Goal: Information Seeking & Learning: Check status

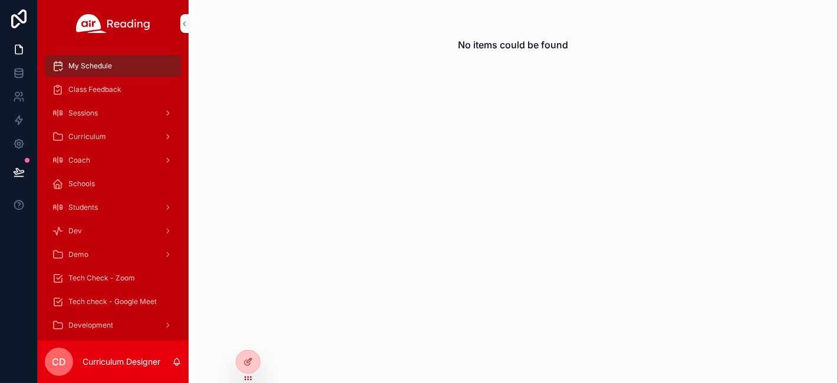
click at [0, 0] on div at bounding box center [0, 0] width 0 height 0
click at [0, 0] on icon at bounding box center [0, 0] width 0 height 0
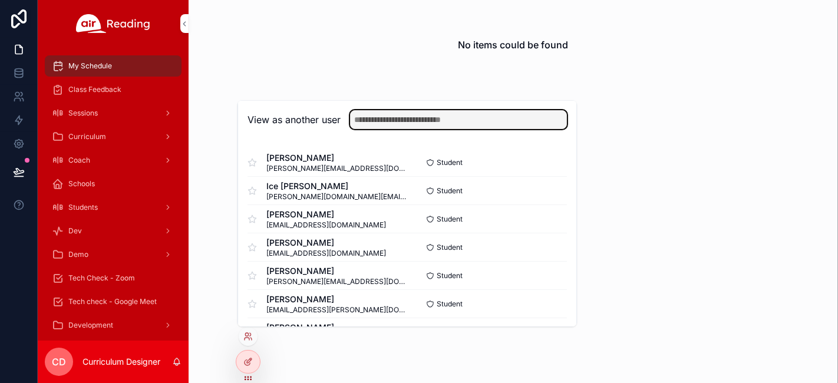
click at [429, 127] on input "text" at bounding box center [458, 119] width 217 height 19
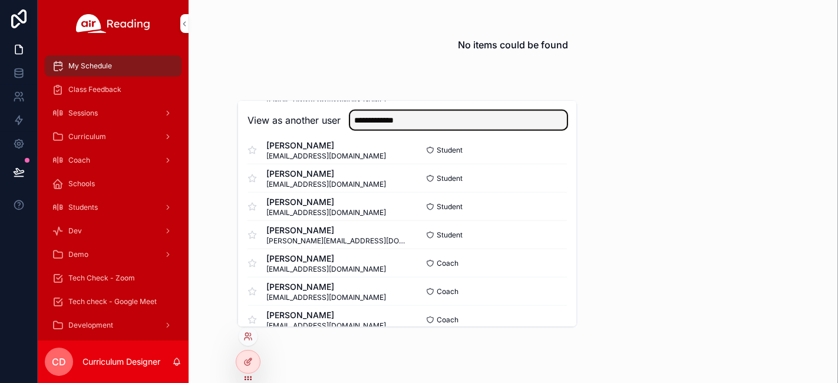
drag, startPoint x: 418, startPoint y: 118, endPoint x: 331, endPoint y: 129, distance: 87.3
click at [331, 129] on div "**********" at bounding box center [407, 119] width 319 height 19
drag, startPoint x: 400, startPoint y: 116, endPoint x: 331, endPoint y: 126, distance: 69.1
click at [338, 121] on div "View as another user *****" at bounding box center [407, 119] width 319 height 19
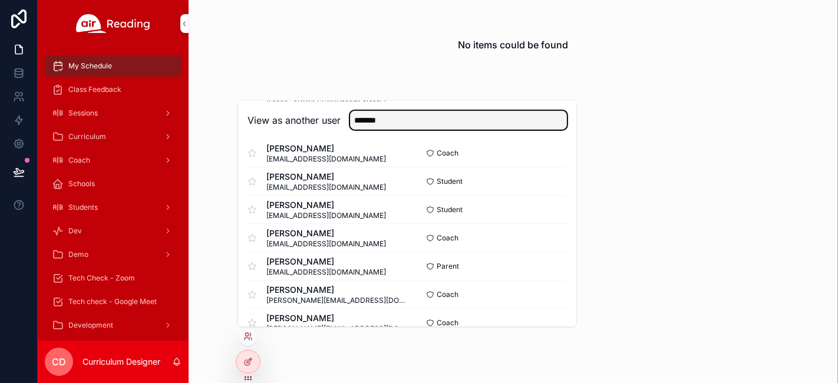
scroll to position [341, 0]
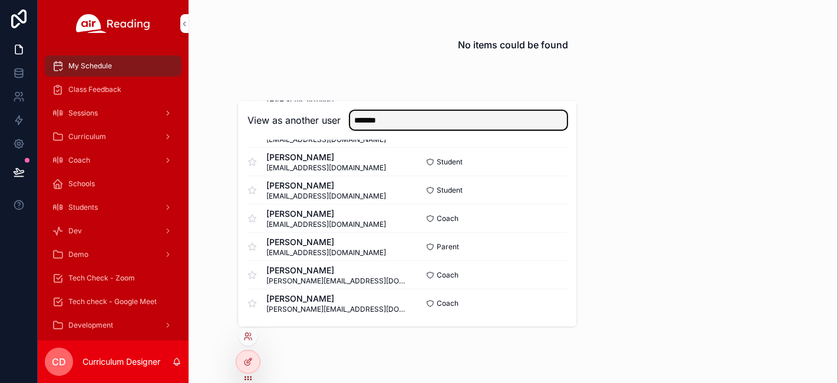
type input "*******"
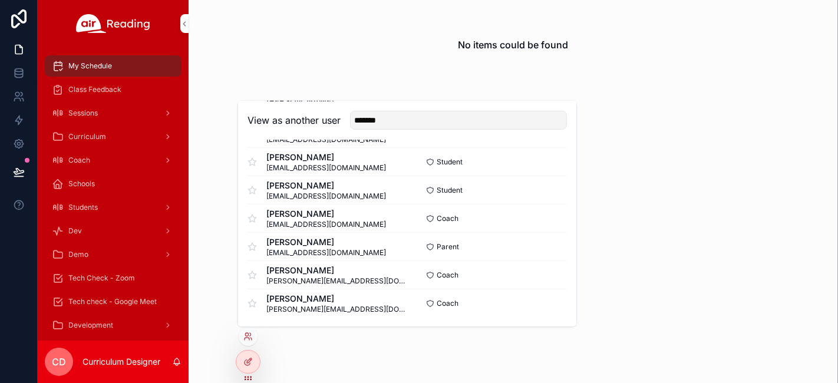
click at [0, 0] on button "Select" at bounding box center [0, 0] width 0 height 0
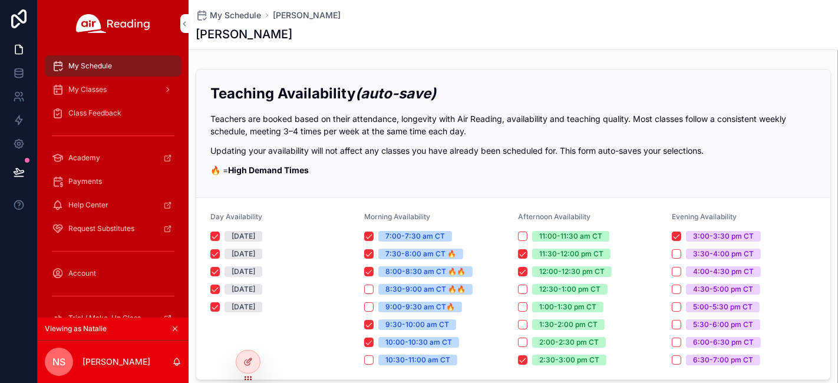
click at [98, 93] on span "My Classes" at bounding box center [87, 89] width 38 height 9
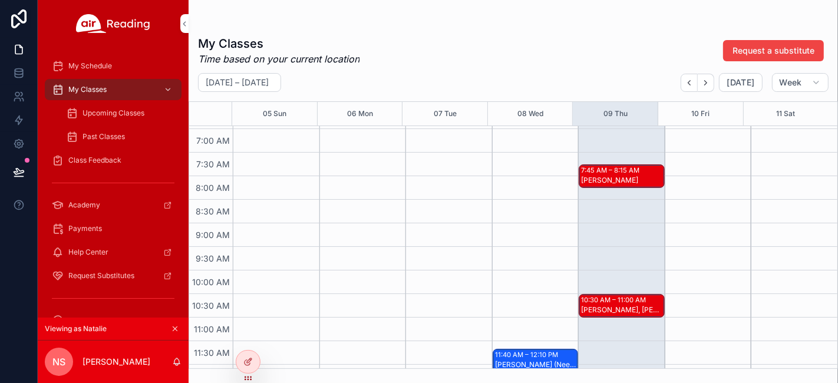
scroll to position [393, 0]
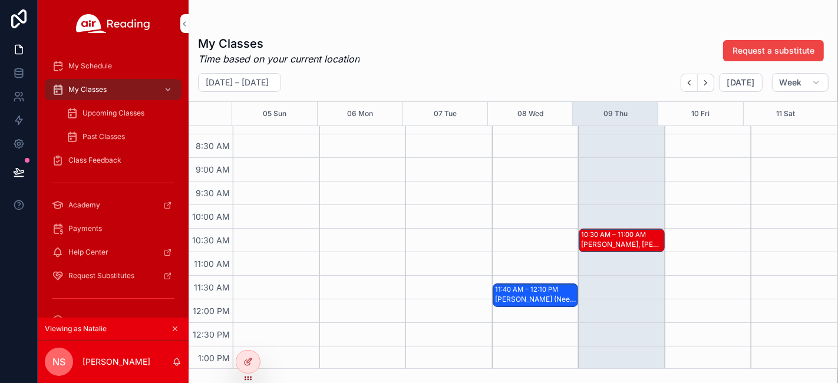
click at [500, 300] on div "[PERSON_NAME] (Need Reassess), Layra C (No Diagnostic Needed)" at bounding box center [536, 299] width 83 height 9
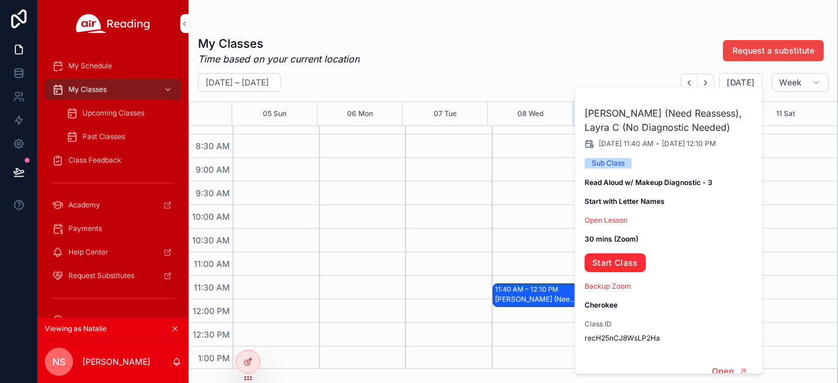
click at [493, 216] on div "11:40 AM – 12:10 PM [PERSON_NAME] (Need Reassess), Layra C (No Diagnostic Neede…" at bounding box center [535, 300] width 87 height 1132
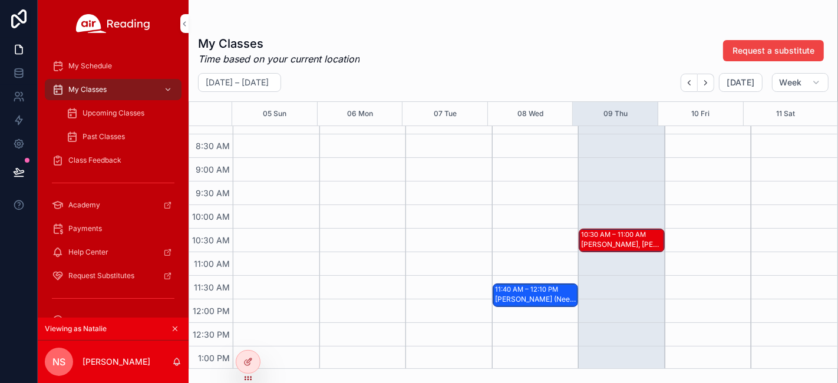
click at [105, 156] on span "Class Feedback" at bounding box center [94, 160] width 53 height 9
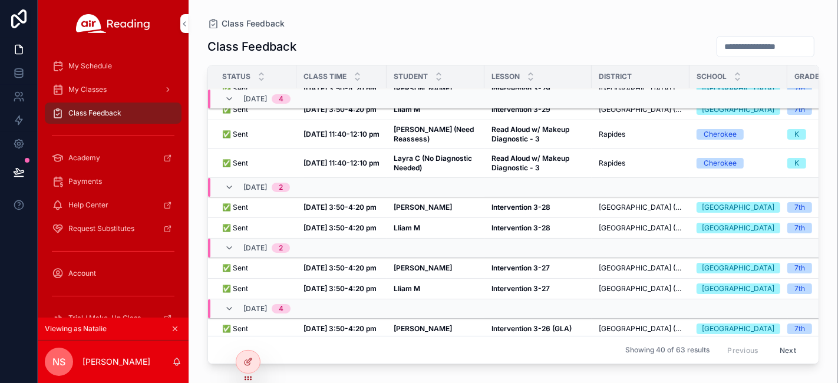
scroll to position [65, 0]
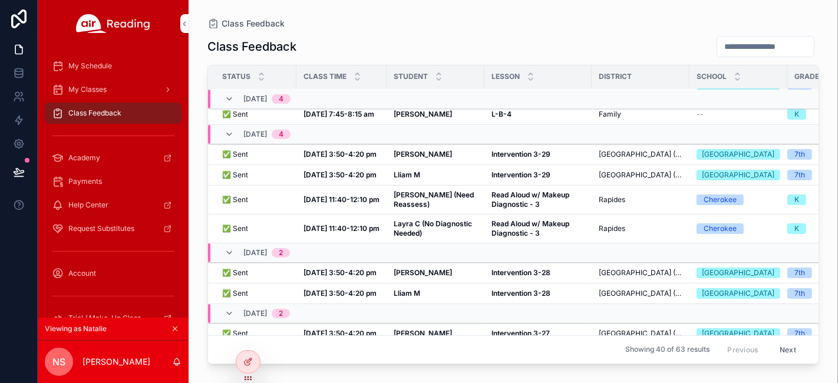
click at [526, 179] on strong "Intervention 3-29" at bounding box center [521, 174] width 59 height 9
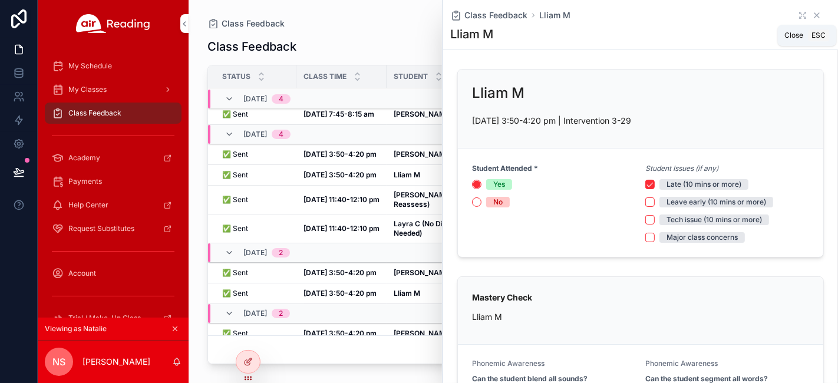
click at [812, 14] on icon "scrollable content" at bounding box center [816, 15] width 9 height 9
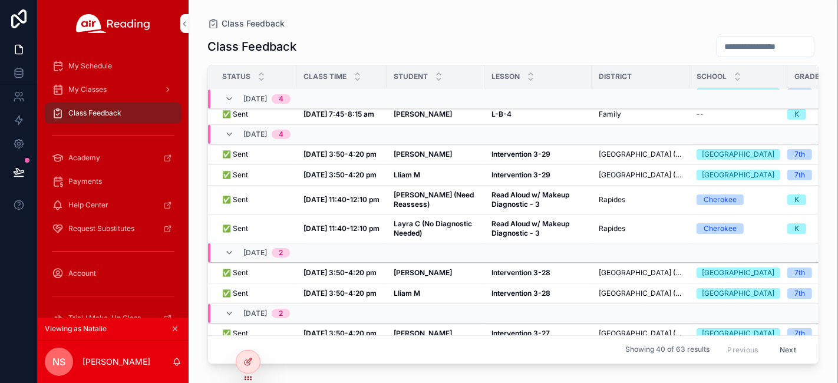
click at [512, 159] on strong "Intervention 3-29" at bounding box center [521, 154] width 59 height 9
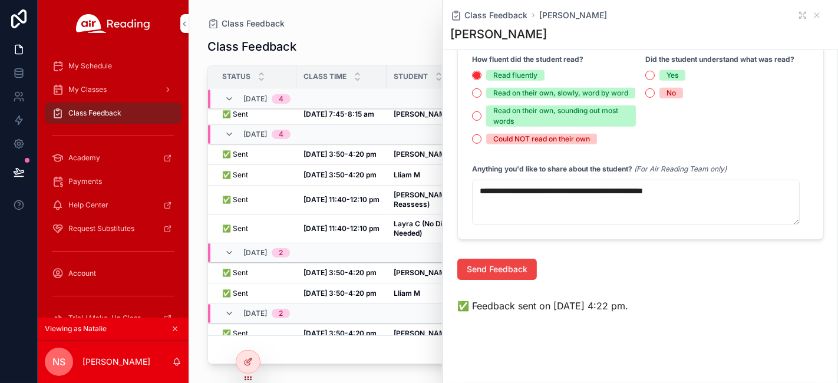
scroll to position [578, 0]
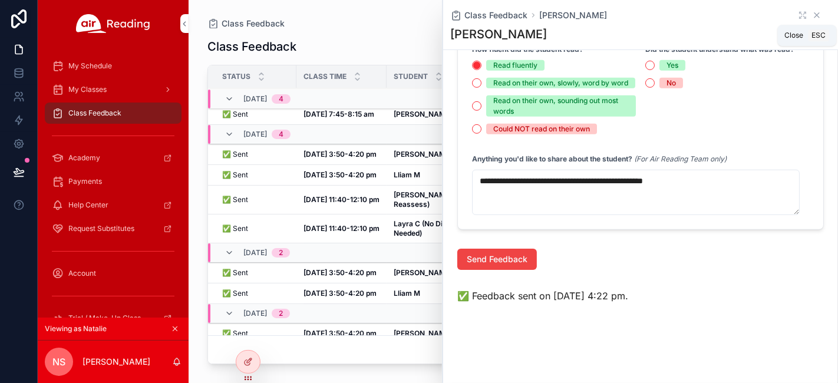
click at [812, 16] on icon "scrollable content" at bounding box center [816, 15] width 9 height 9
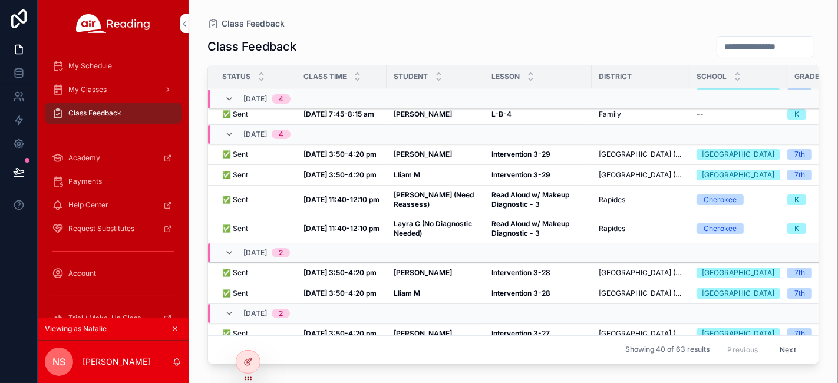
click at [506, 179] on strong "Intervention 3-29" at bounding box center [521, 174] width 59 height 9
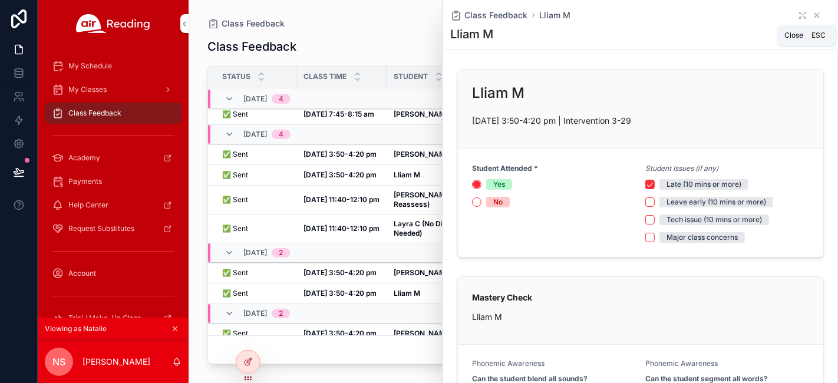
click at [812, 17] on icon "scrollable content" at bounding box center [816, 15] width 9 height 9
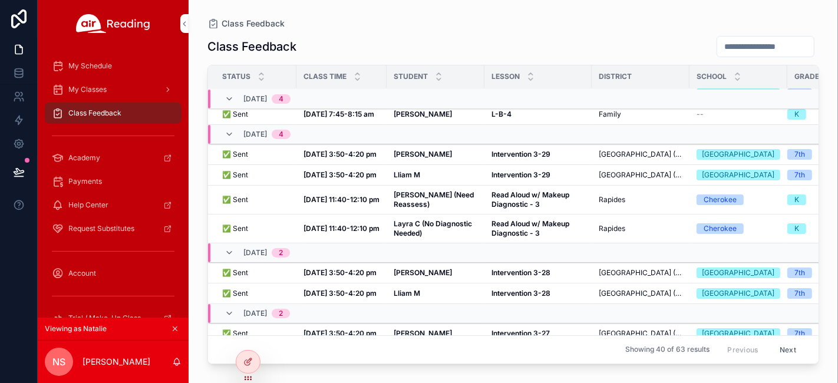
click at [513, 159] on strong "Intervention 3-29" at bounding box center [521, 154] width 59 height 9
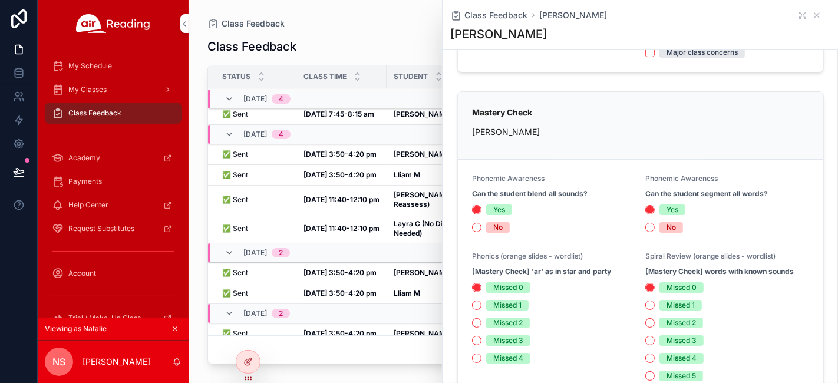
scroll to position [131, 0]
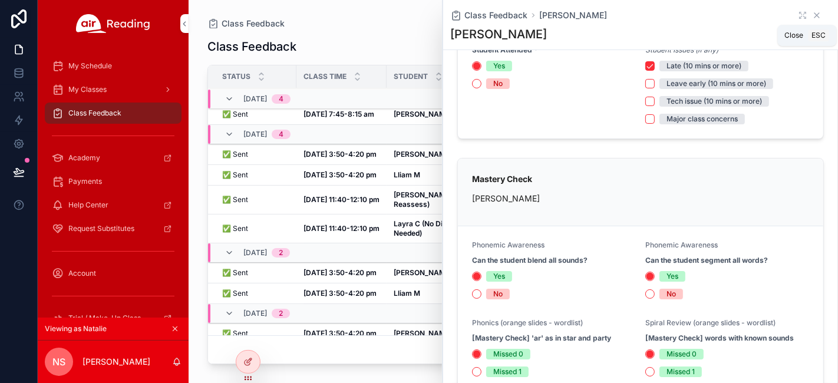
click at [812, 11] on icon "scrollable content" at bounding box center [816, 15] width 9 height 9
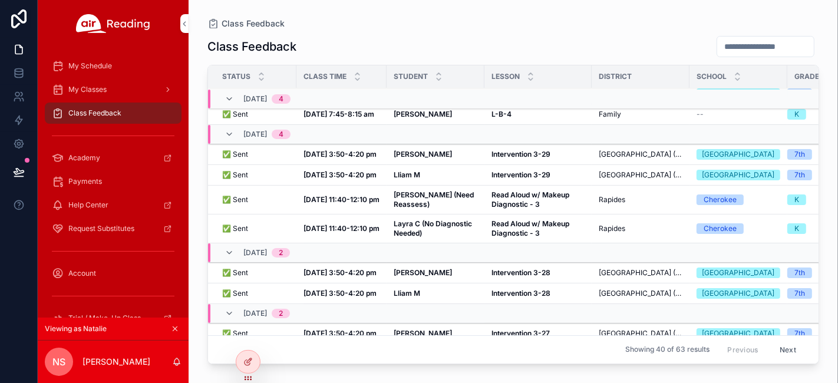
click at [468, 180] on div "Lliam M Lliam M" at bounding box center [436, 174] width 84 height 9
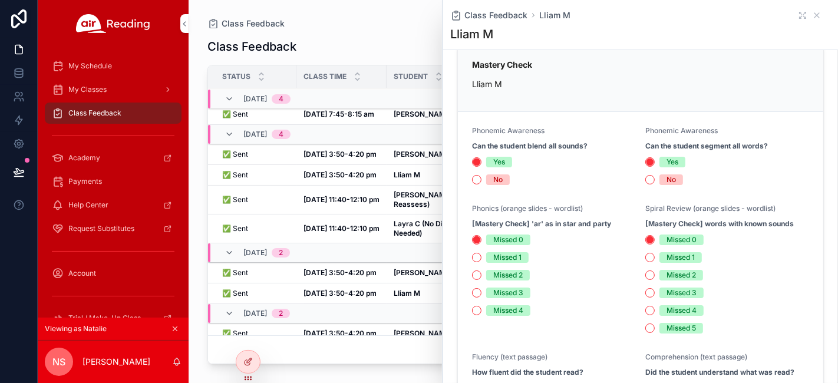
scroll to position [262, 0]
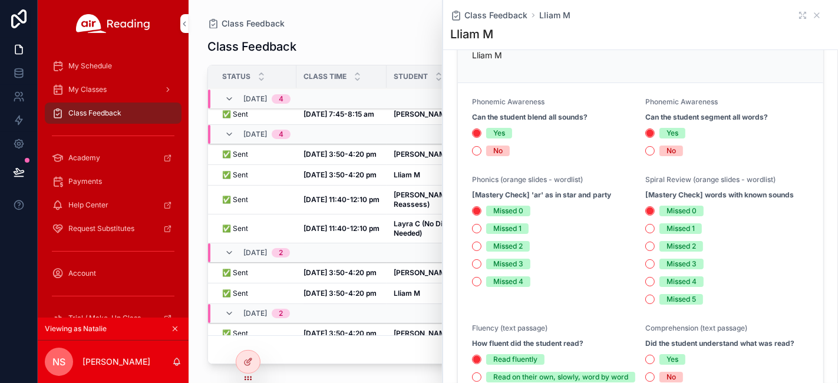
click at [383, 39] on div "Class Feedback" at bounding box center [513, 46] width 612 height 22
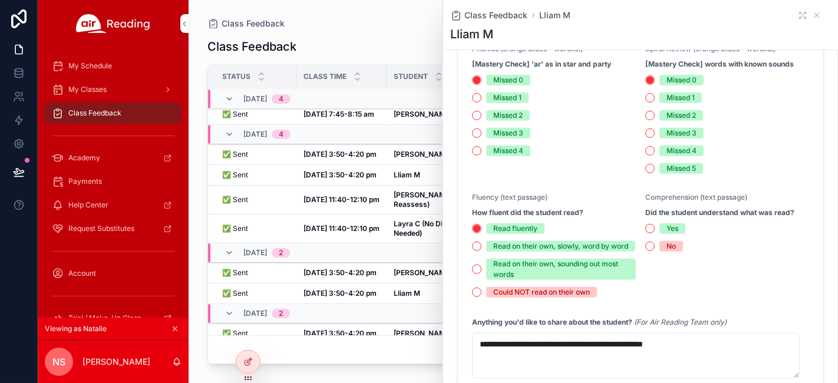
scroll to position [327, 0]
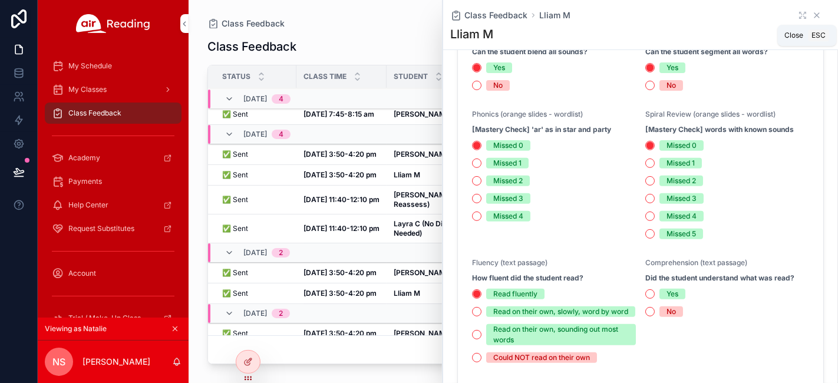
click at [815, 15] on icon "scrollable content" at bounding box center [817, 15] width 5 height 5
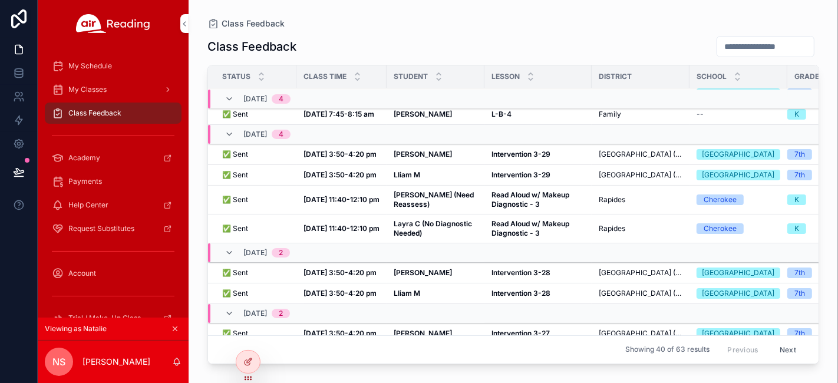
click at [177, 328] on icon "scrollable content" at bounding box center [175, 329] width 8 height 8
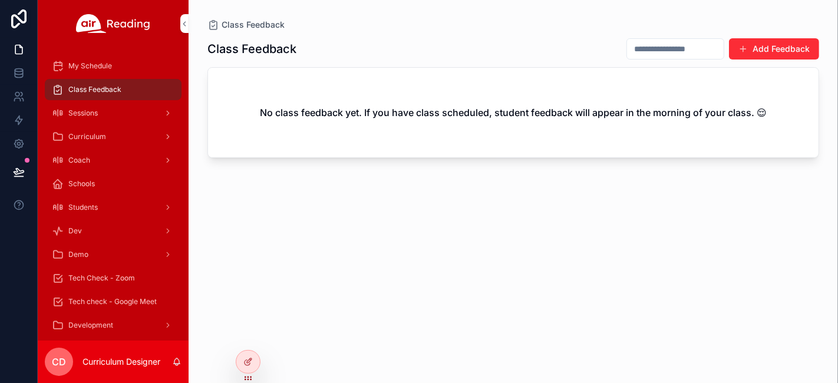
click at [480, 268] on div "Class Feedback Add Feedback No class feedback yet. If you have class scheduled,…" at bounding box center [513, 200] width 612 height 338
